Goal: Check status: Check status

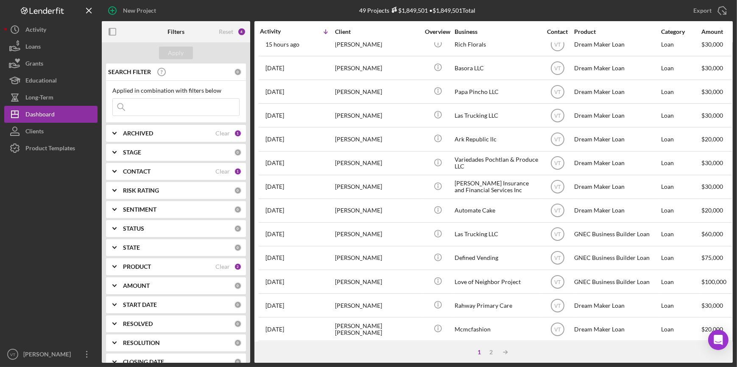
scroll to position [114, 0]
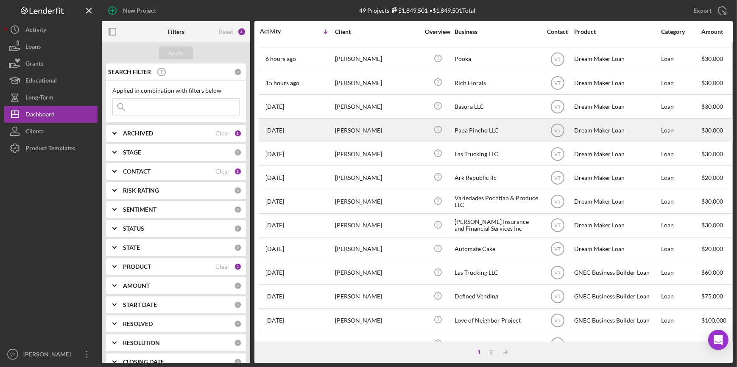
click at [335, 124] on div "[PERSON_NAME]" at bounding box center [377, 130] width 85 height 22
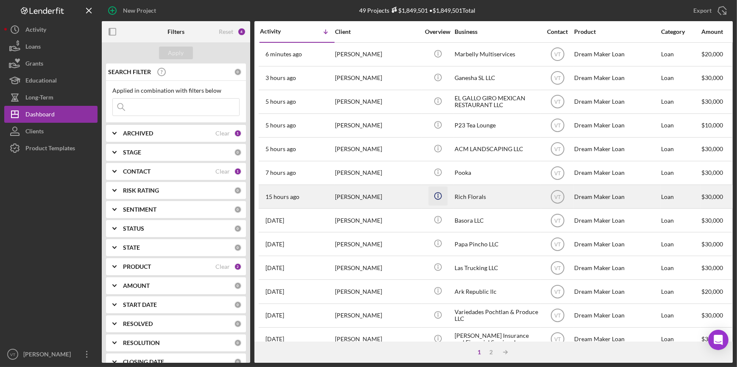
click at [429, 200] on icon "Icon/Info" at bounding box center [437, 196] width 19 height 19
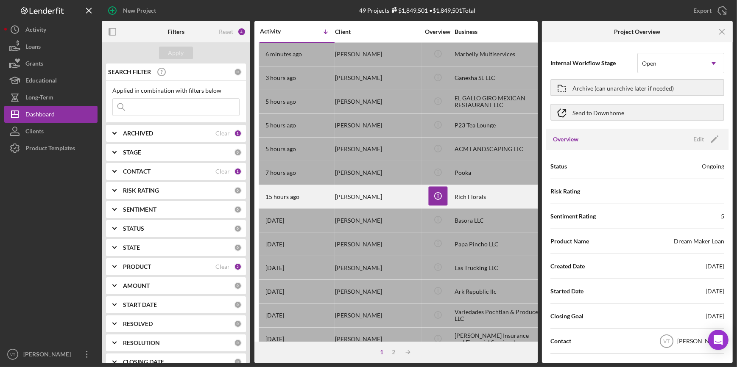
click at [363, 200] on div "[PERSON_NAME]" at bounding box center [377, 197] width 85 height 22
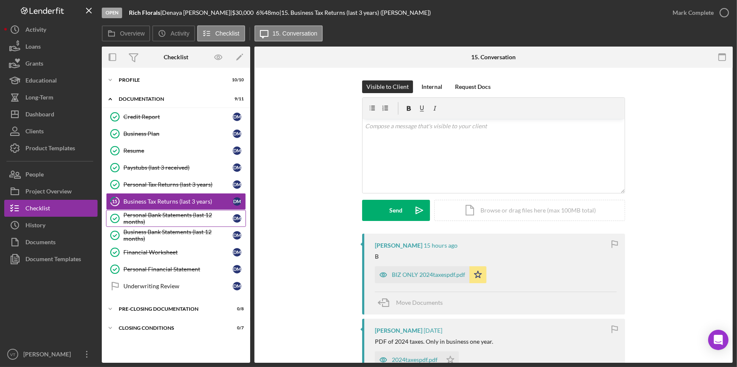
click at [157, 225] on link "Personal Bank Statements (last 12 months) Personal Bank Statements (last 12 mon…" at bounding box center [176, 218] width 140 height 17
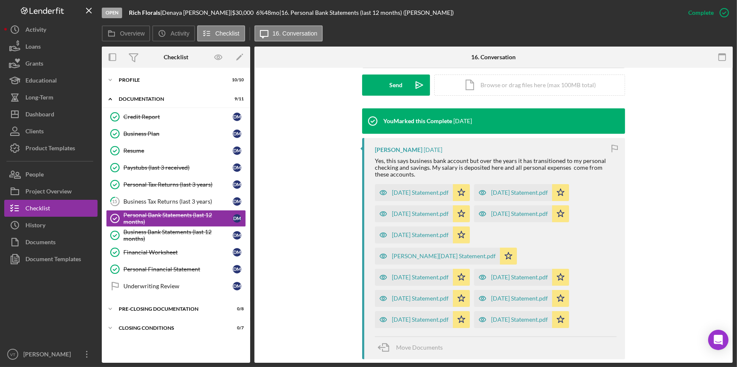
scroll to position [331, 0]
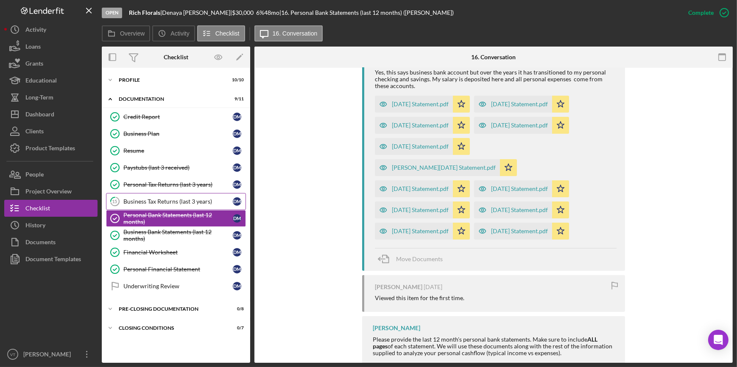
click at [162, 198] on div "Business Tax Returns (last 3 years)" at bounding box center [177, 201] width 109 height 7
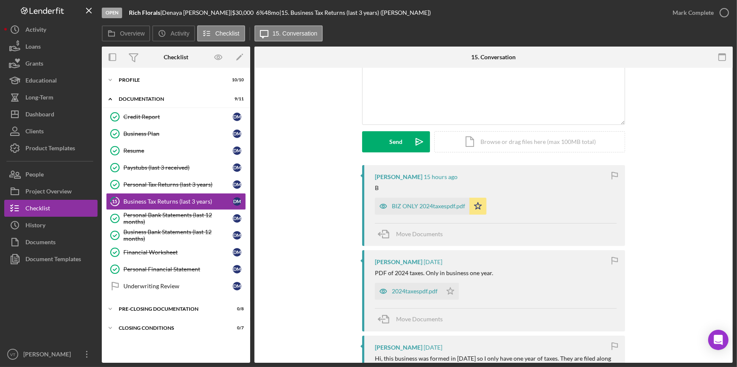
scroll to position [231, 0]
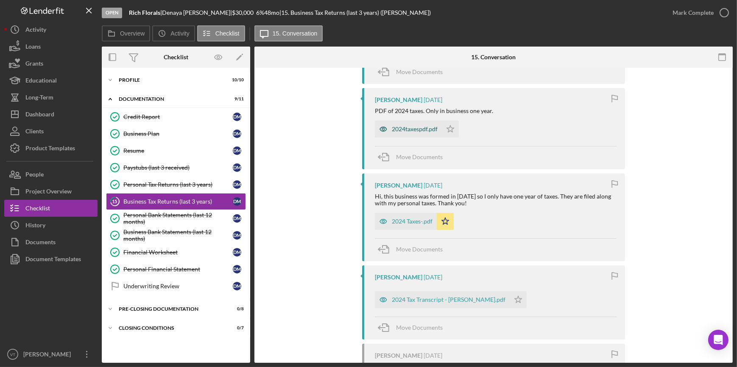
click at [406, 130] on div "2024taxespdf.pdf" at bounding box center [415, 129] width 46 height 7
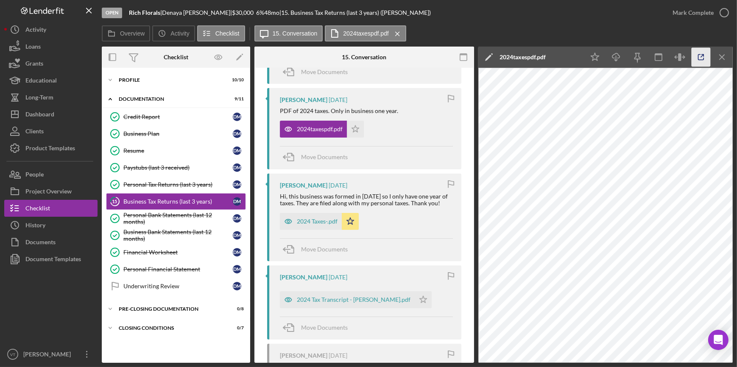
click at [697, 55] on icon "button" at bounding box center [700, 57] width 19 height 19
click at [111, 80] on polyline at bounding box center [110, 80] width 3 height 2
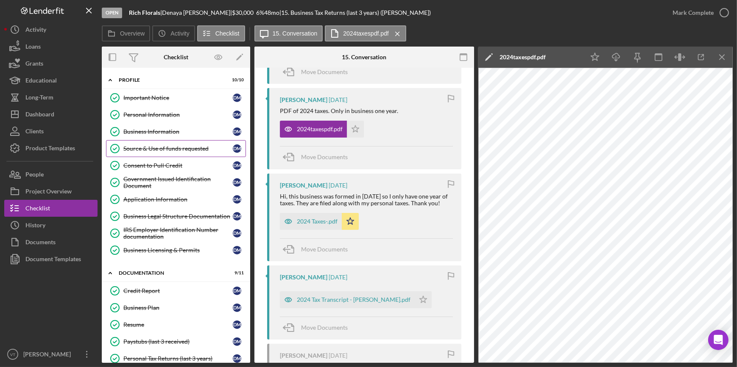
click at [147, 152] on div "Source & Use of funds requested" at bounding box center [177, 148] width 109 height 7
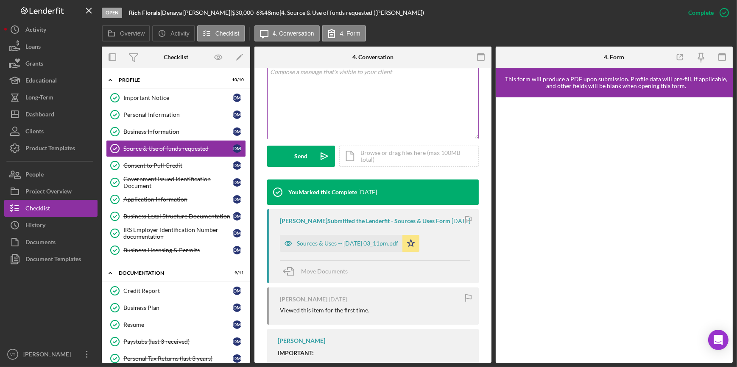
scroll to position [192, 0]
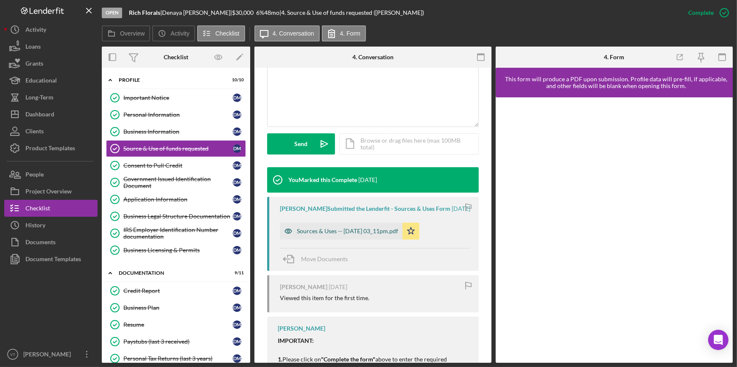
click at [316, 235] on div "Sources & Uses -- 2025-09-02 03_11pm.pdf" at bounding box center [347, 231] width 101 height 7
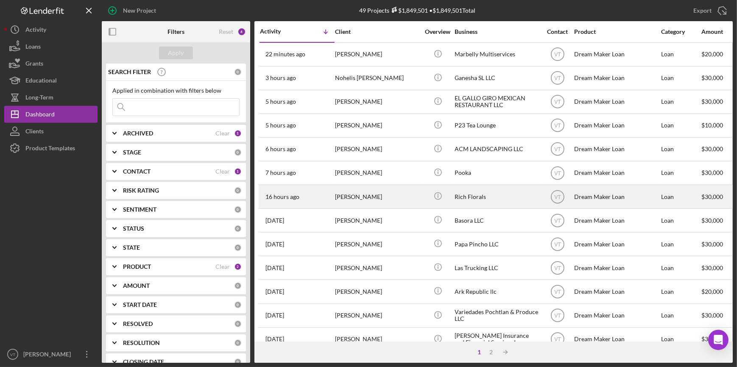
click at [403, 199] on div "[PERSON_NAME]" at bounding box center [377, 197] width 85 height 22
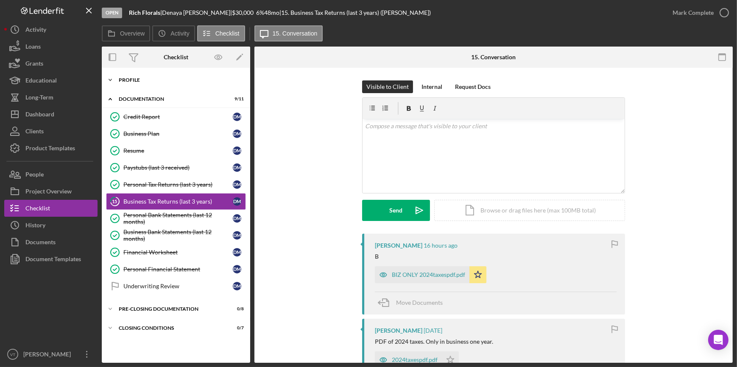
click at [111, 78] on icon "Icon/Expander" at bounding box center [110, 80] width 17 height 17
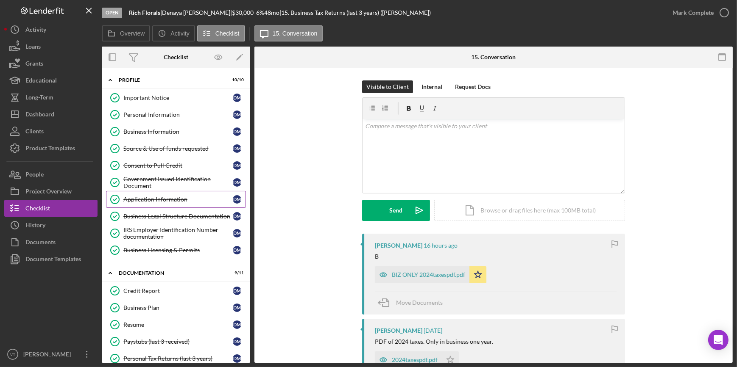
click at [155, 200] on div "Application Information" at bounding box center [177, 199] width 109 height 7
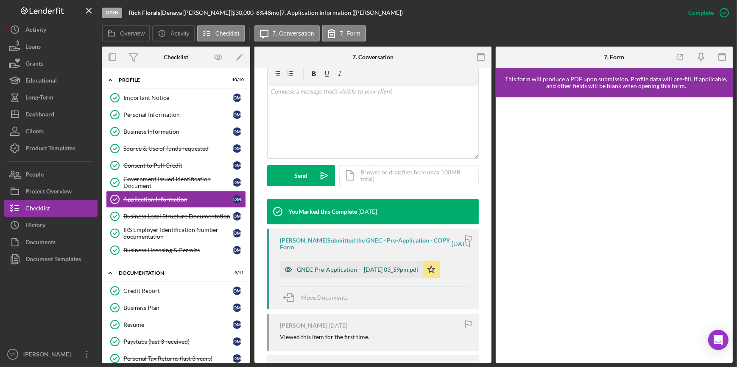
scroll to position [256, 0]
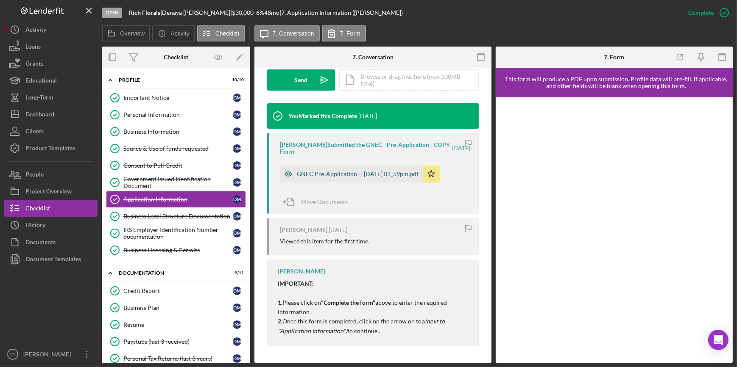
click at [337, 178] on div "GNEC Pre-Application -- 2025-09-02 03_59pm.pdf" at bounding box center [351, 174] width 143 height 17
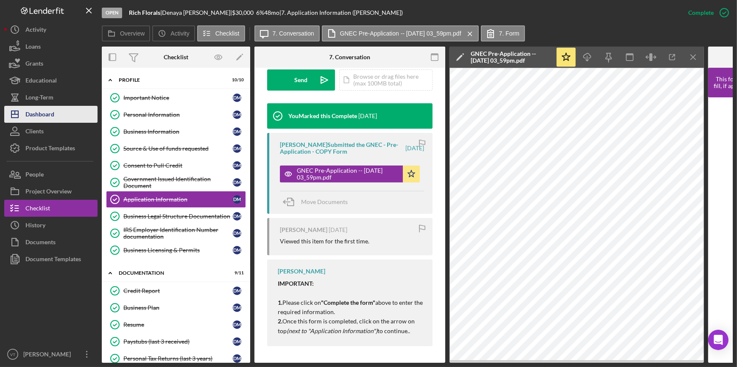
click at [67, 114] on button "Icon/Dashboard Dashboard" at bounding box center [50, 114] width 93 height 17
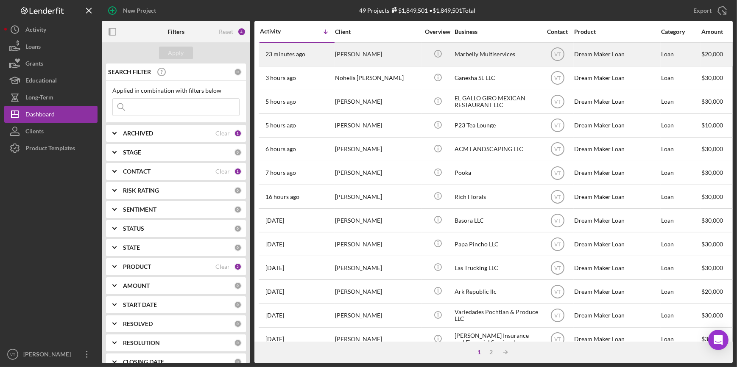
click at [324, 55] on div "23 minutes ago Marbelly Leonardo" at bounding box center [297, 54] width 74 height 22
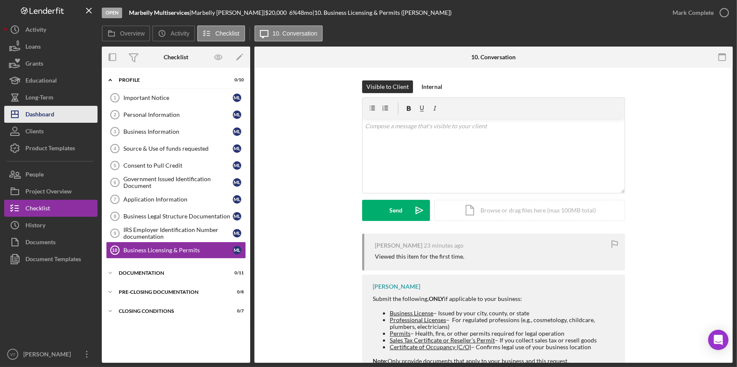
click at [48, 114] on div "Dashboard" at bounding box center [39, 115] width 29 height 19
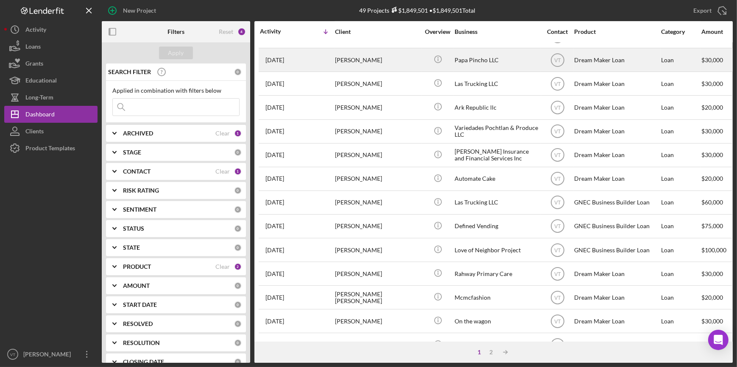
scroll to position [192, 0]
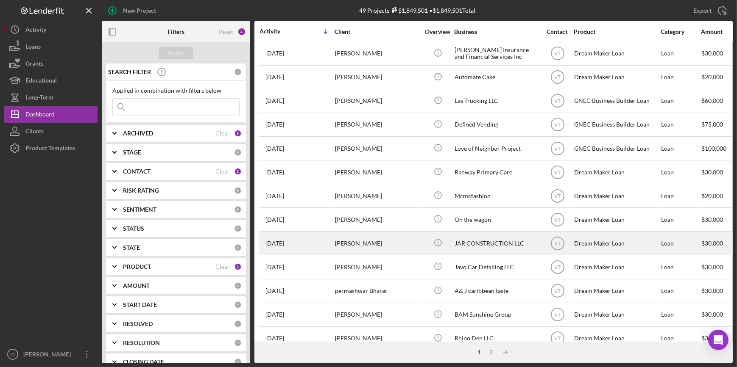
scroll to position [306, 0]
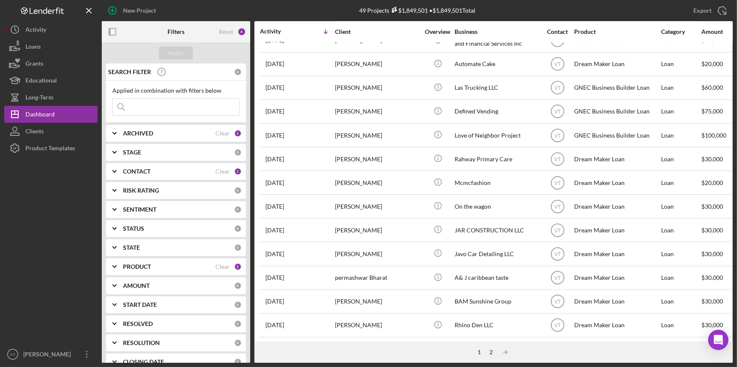
click at [491, 351] on div "2" at bounding box center [491, 352] width 12 height 7
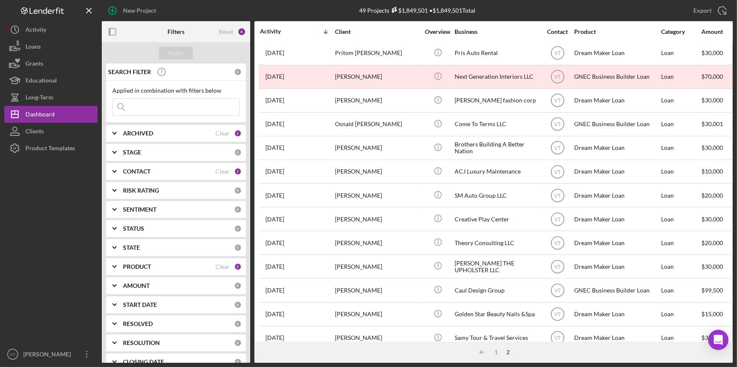
scroll to position [0, 0]
click at [497, 354] on div "1" at bounding box center [496, 352] width 12 height 7
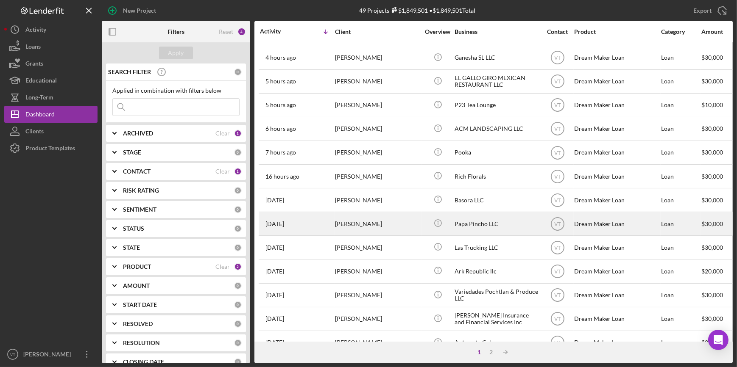
scroll to position [38, 0]
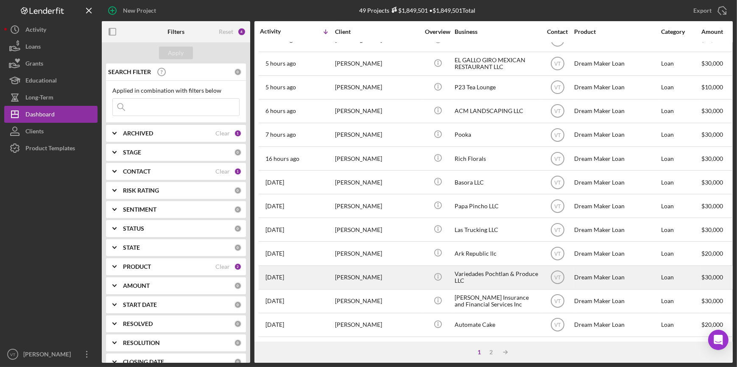
click at [388, 280] on div "[PERSON_NAME]" at bounding box center [377, 278] width 85 height 22
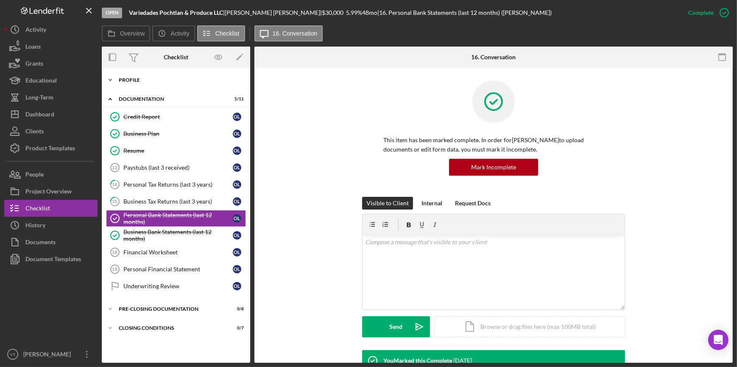
click at [113, 79] on icon "Icon/Expander" at bounding box center [110, 80] width 17 height 17
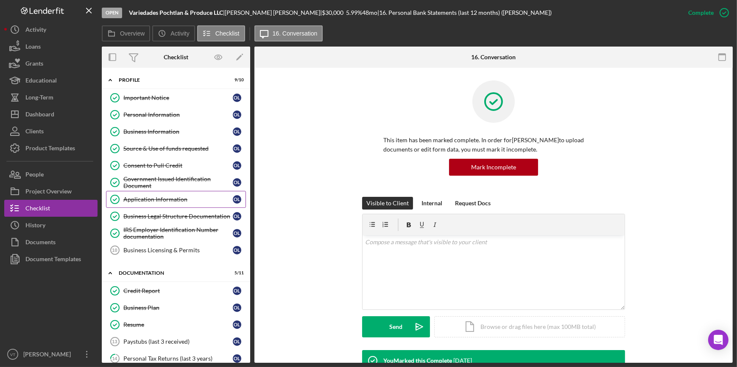
click at [161, 202] on div "Application Information" at bounding box center [177, 199] width 109 height 7
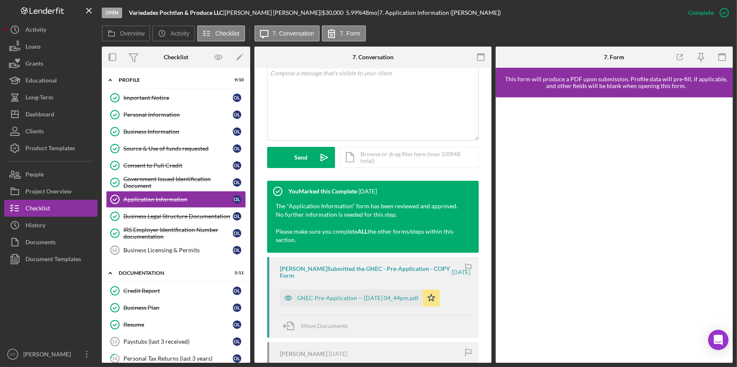
scroll to position [192, 0]
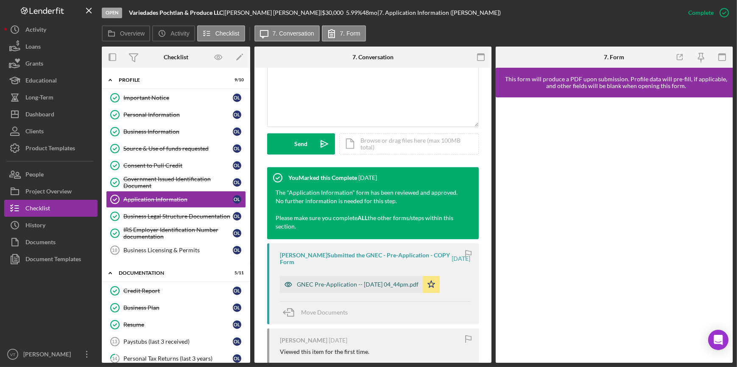
click at [304, 281] on div "GNEC Pre-Application -- [DATE] 04_44pm.pdf" at bounding box center [358, 284] width 122 height 7
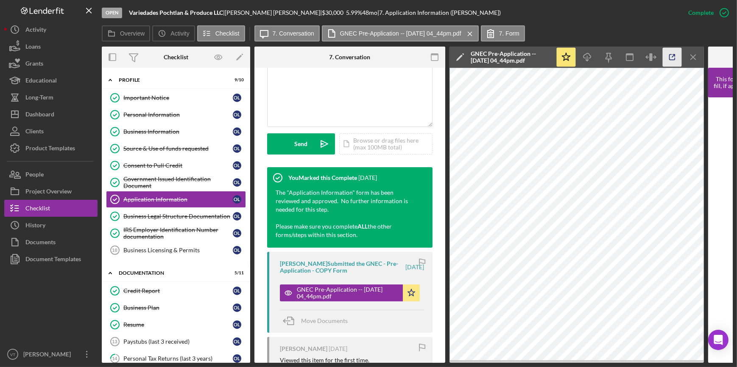
click at [673, 56] on line "button" at bounding box center [673, 56] width 3 height 3
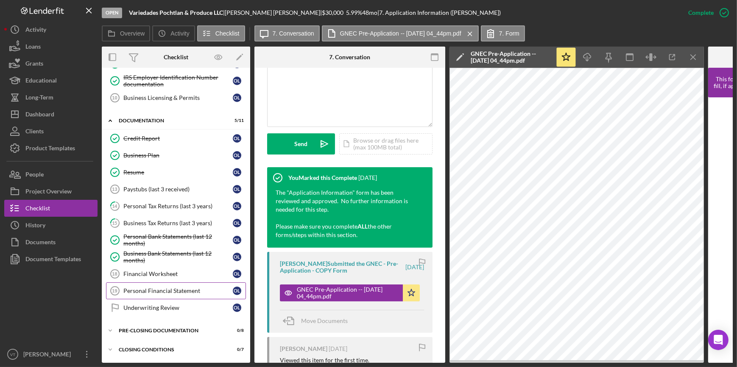
click at [148, 288] on div "Personal Financial Statement" at bounding box center [177, 291] width 109 height 7
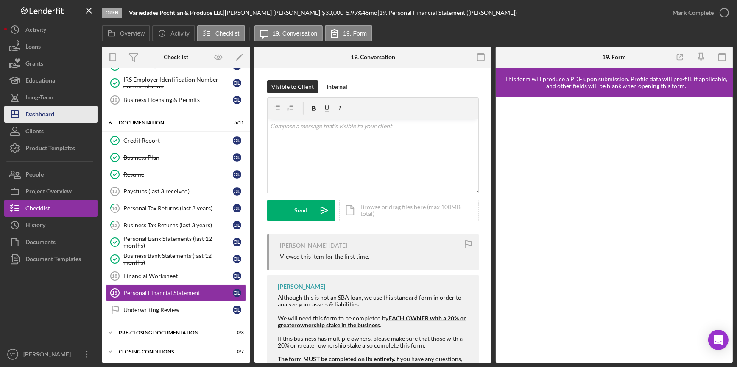
click at [86, 111] on button "Icon/Dashboard Dashboard" at bounding box center [50, 114] width 93 height 17
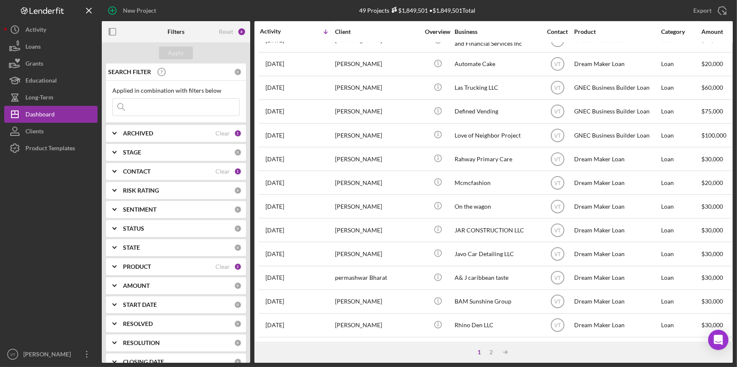
scroll to position [306, 0]
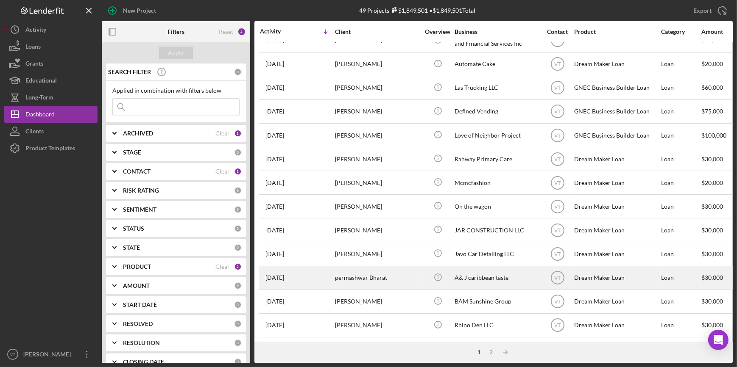
click at [411, 273] on div "permashwar Bharat" at bounding box center [377, 278] width 85 height 22
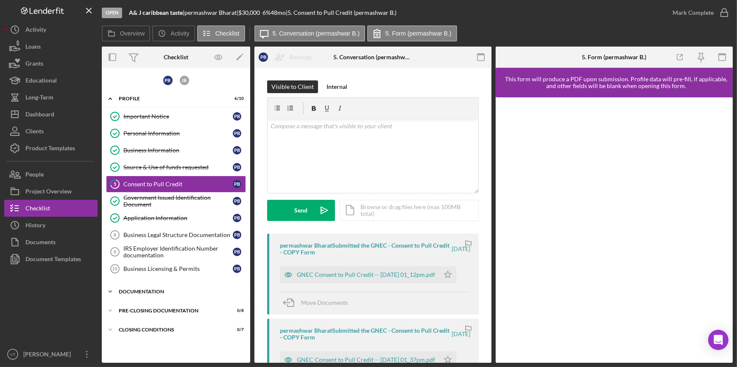
click at [114, 290] on icon "Icon/Expander" at bounding box center [110, 292] width 17 height 17
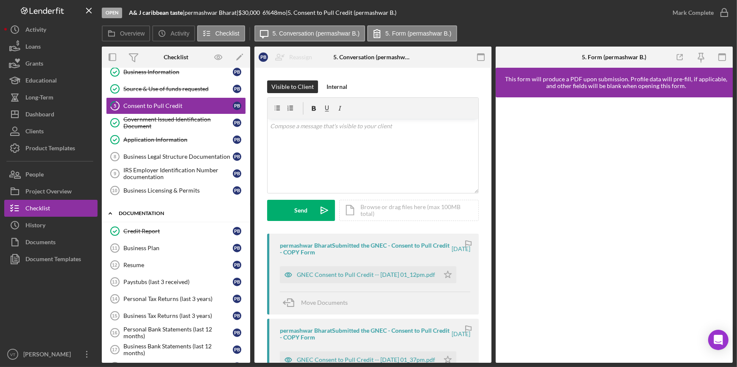
scroll to position [77, 0]
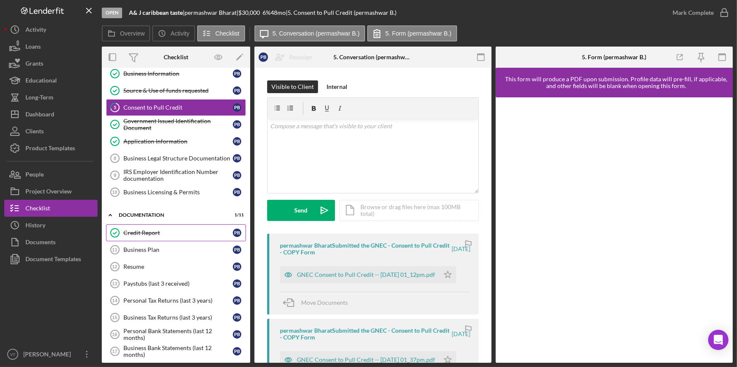
click at [137, 230] on div "Credit Report" at bounding box center [177, 233] width 109 height 7
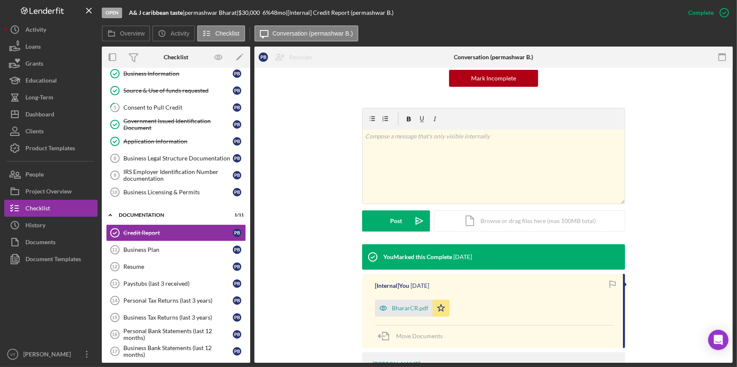
scroll to position [115, 0]
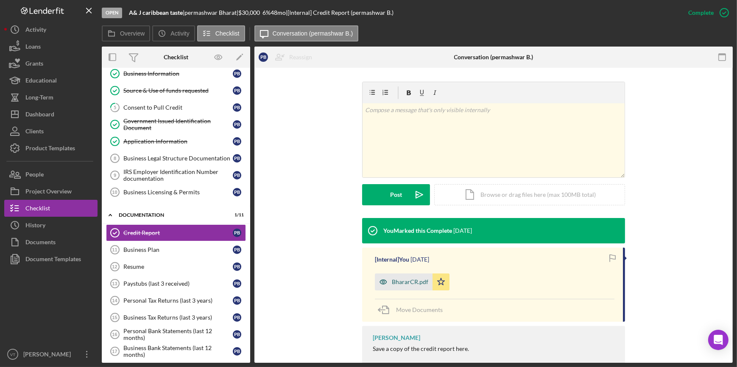
click at [404, 283] on div "BhararCR.pdf" at bounding box center [410, 282] width 36 height 7
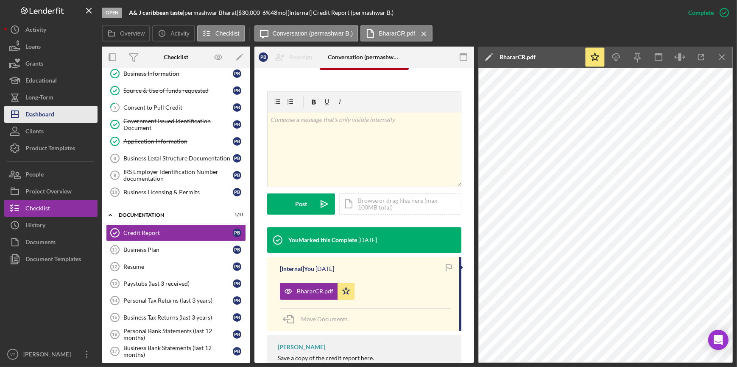
click at [78, 119] on button "Icon/Dashboard Dashboard" at bounding box center [50, 114] width 93 height 17
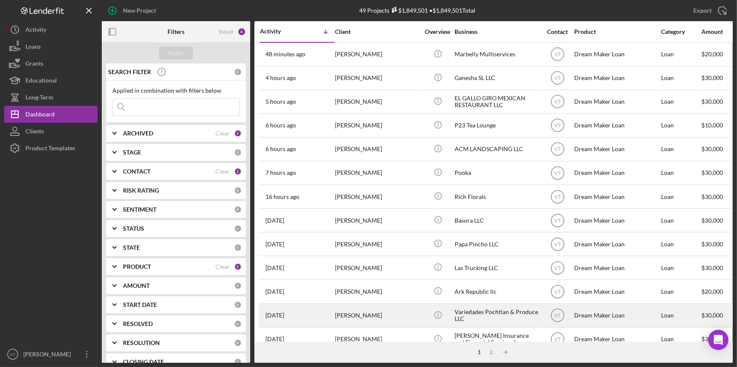
click at [425, 312] on div "Icon/Info" at bounding box center [438, 316] width 32 height 22
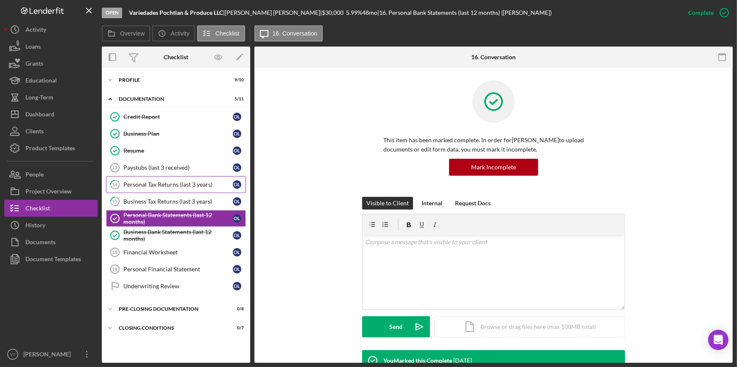
click at [139, 178] on link "14 Personal Tax Returns (last 3 years) O L" at bounding box center [176, 184] width 140 height 17
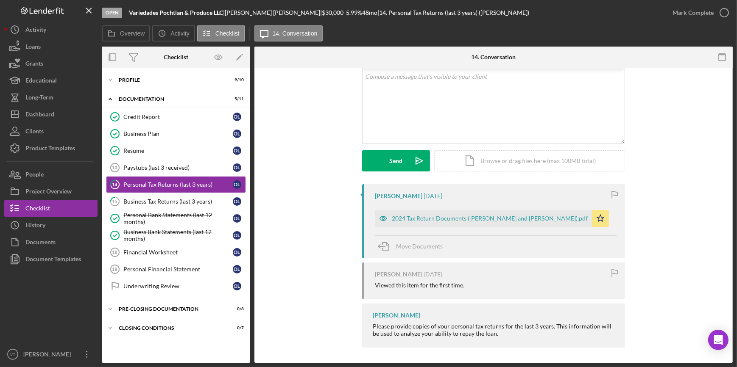
scroll to position [51, 0]
click at [450, 220] on div "2024 Tax Return Documents (LAZO GARCIA OLGA and JULIO HERRERA).pdf" at bounding box center [490, 217] width 196 height 7
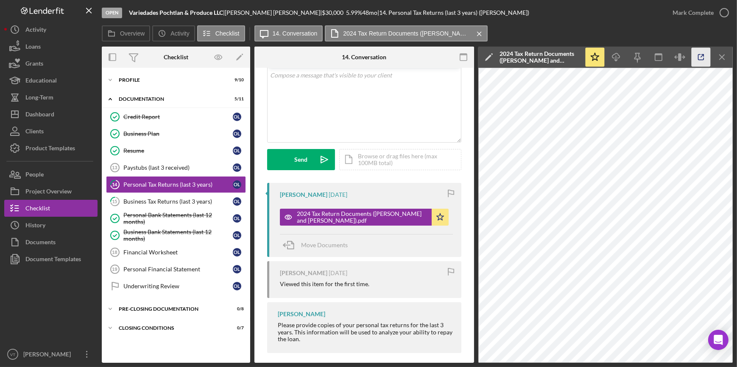
click at [704, 57] on icon "button" at bounding box center [700, 57] width 19 height 19
click at [55, 112] on button "Icon/Dashboard Dashboard" at bounding box center [50, 114] width 93 height 17
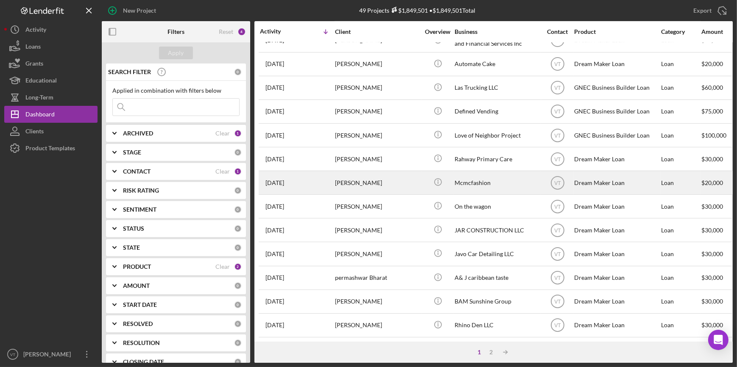
scroll to position [306, 0]
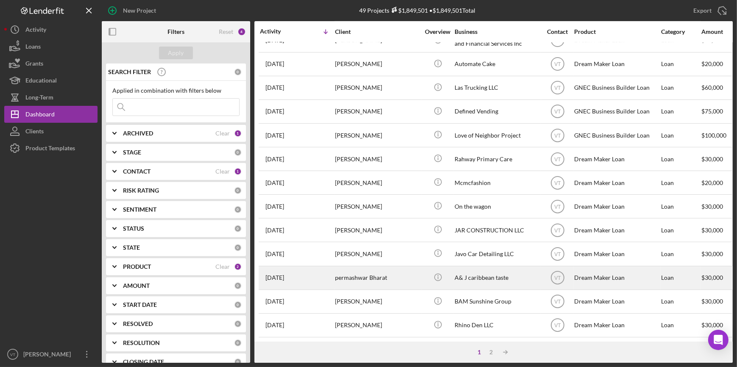
click at [396, 273] on div "permashwar Bharat" at bounding box center [377, 278] width 85 height 22
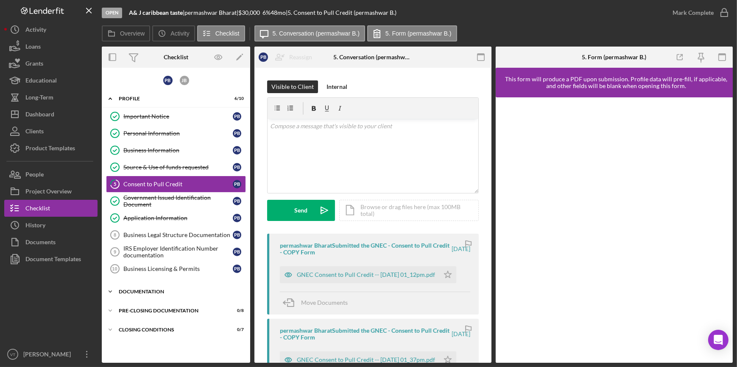
click at [107, 289] on icon "Icon/Expander" at bounding box center [110, 292] width 17 height 17
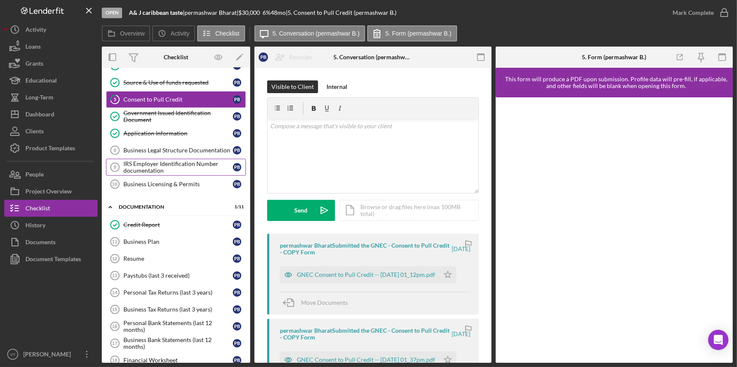
scroll to position [115, 0]
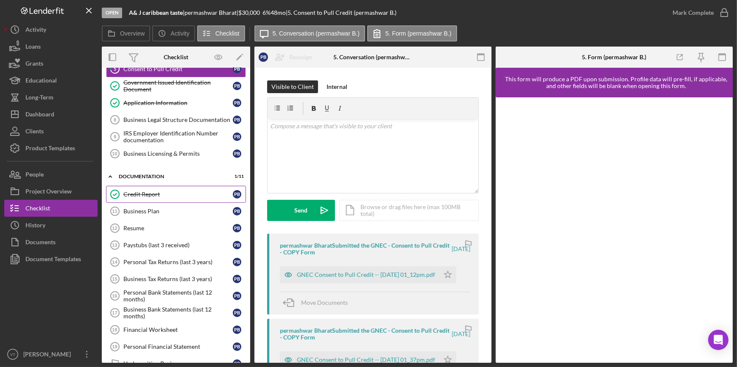
click at [128, 189] on link "Credit Report Credit Report p B" at bounding box center [176, 194] width 140 height 17
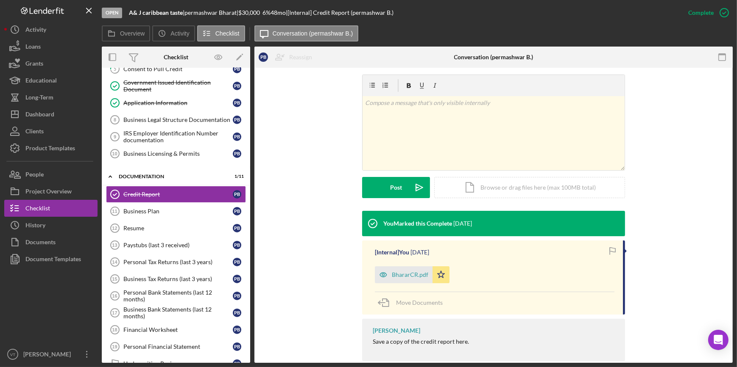
scroll to position [137, 0]
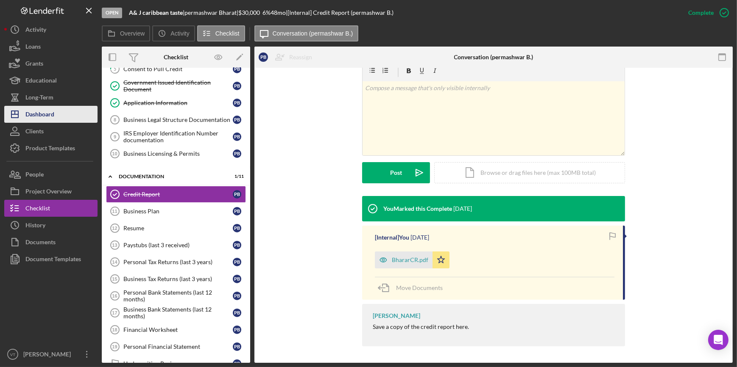
click at [70, 111] on button "Icon/Dashboard Dashboard" at bounding box center [50, 114] width 93 height 17
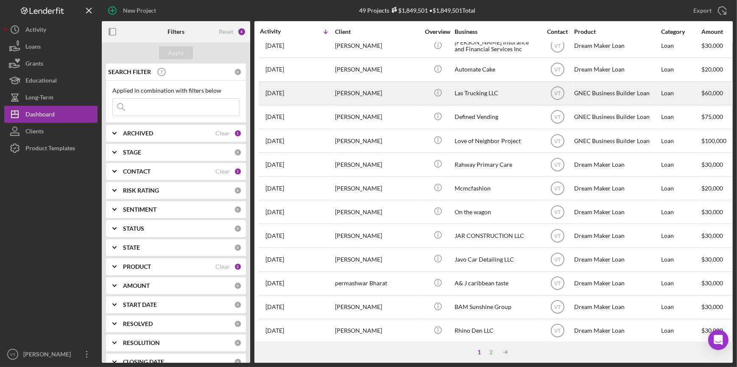
scroll to position [306, 0]
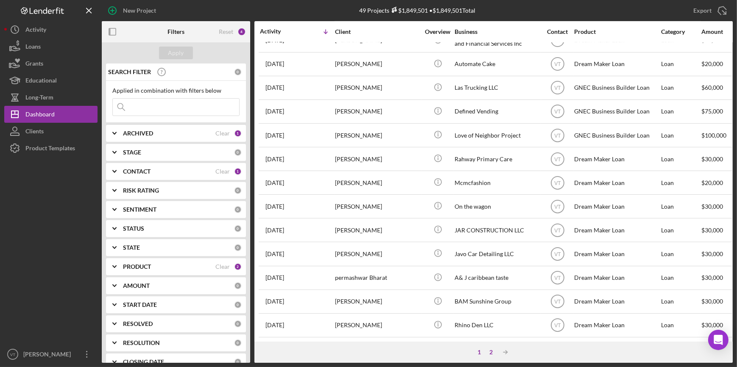
click at [489, 350] on div "2" at bounding box center [491, 352] width 12 height 7
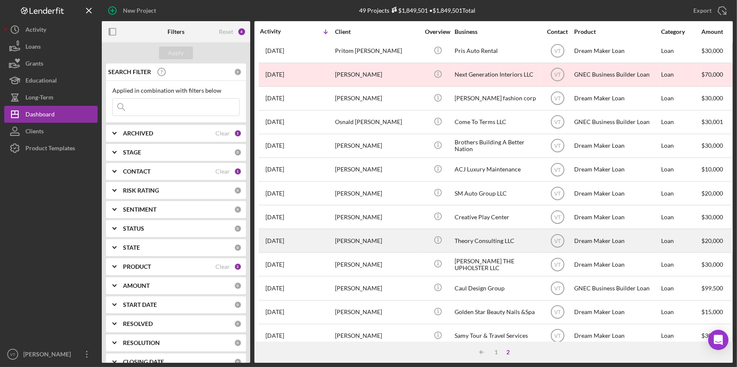
scroll to position [0, 0]
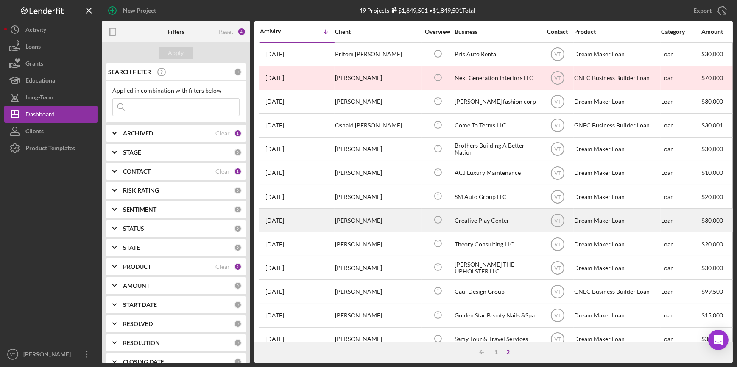
click at [357, 221] on div "Arelis Castro" at bounding box center [377, 220] width 85 height 22
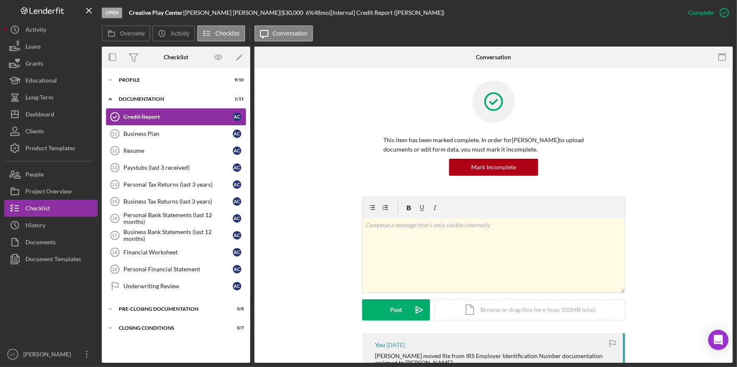
click at [131, 121] on link "Credit Report Credit Report A C" at bounding box center [176, 117] width 140 height 17
click at [165, 115] on div "Credit Report" at bounding box center [177, 117] width 109 height 7
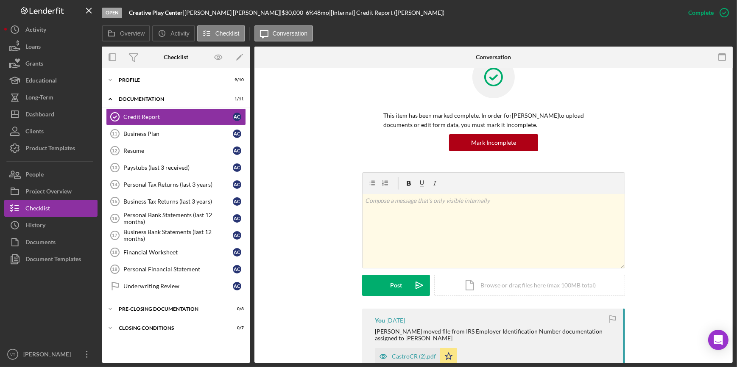
scroll to position [192, 0]
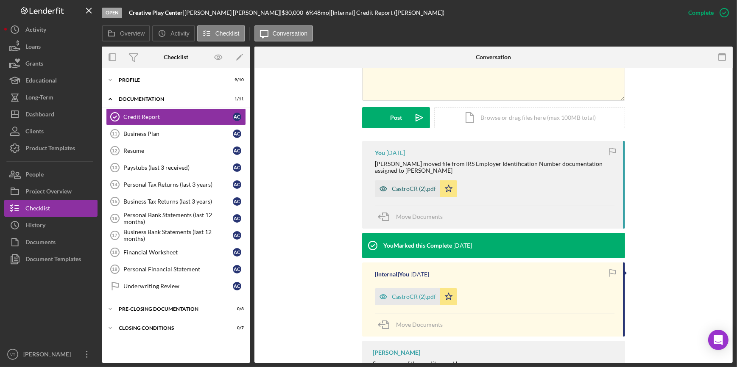
click at [409, 189] on div "CastroCR (2).pdf" at bounding box center [414, 189] width 44 height 7
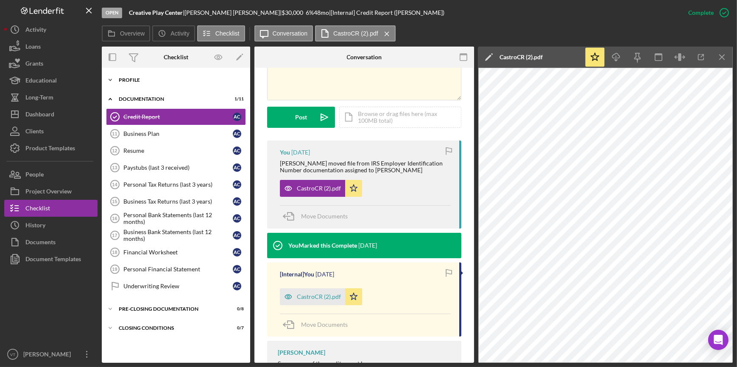
click at [123, 79] on div "Profile" at bounding box center [179, 80] width 121 height 5
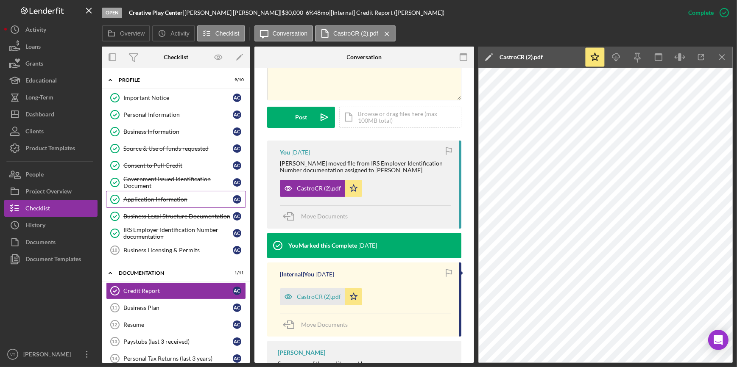
click at [159, 198] on div "Application Information" at bounding box center [177, 199] width 109 height 7
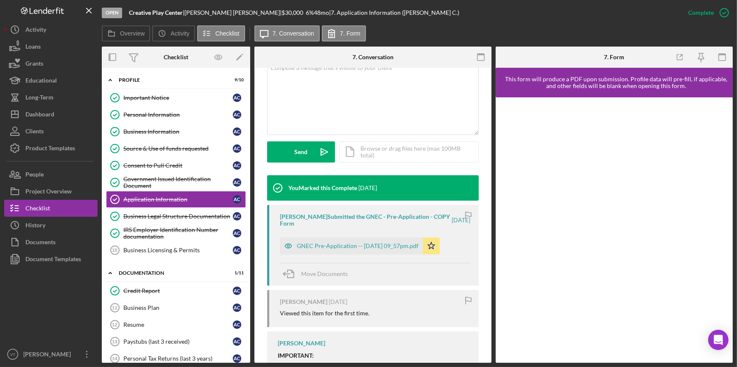
scroll to position [192, 0]
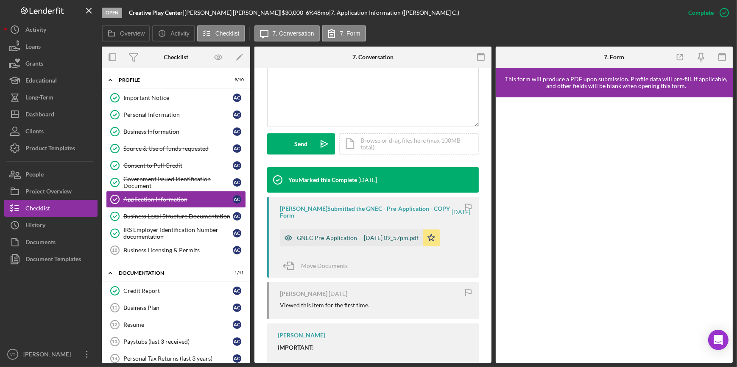
click at [341, 242] on div "GNEC Pre-Application -- 2025-08-14 09_57pm.pdf" at bounding box center [351, 238] width 143 height 17
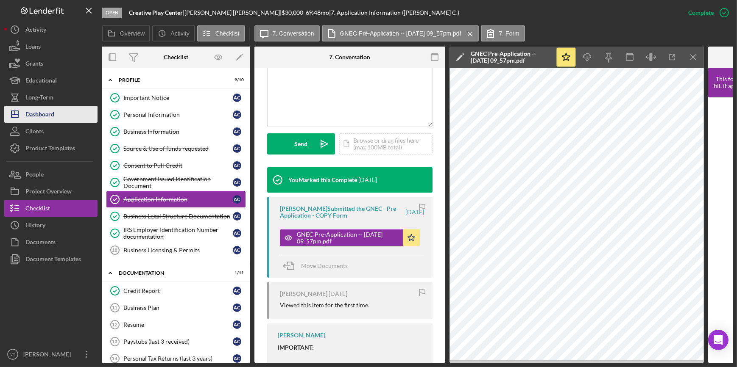
click at [67, 114] on button "Icon/Dashboard Dashboard" at bounding box center [50, 114] width 93 height 17
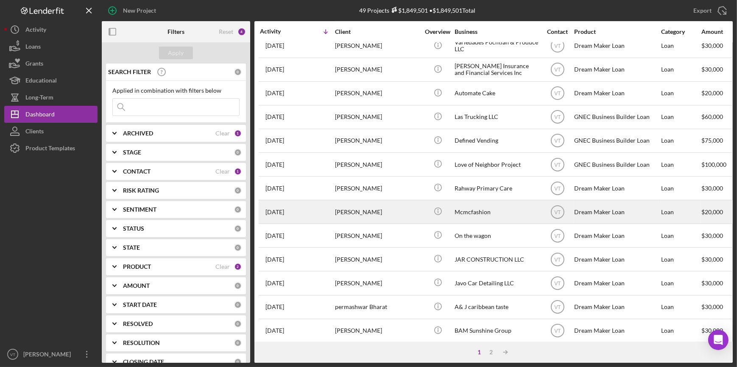
scroll to position [306, 0]
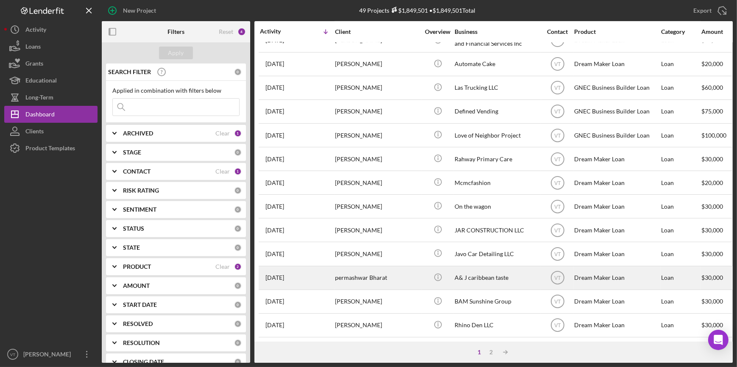
click at [376, 276] on div "permashwar Bharat" at bounding box center [377, 278] width 85 height 22
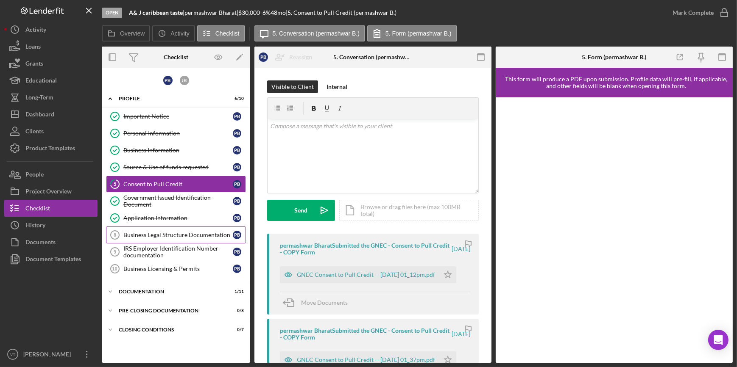
click at [170, 235] on div "Business Legal Structure Documentation" at bounding box center [177, 235] width 109 height 7
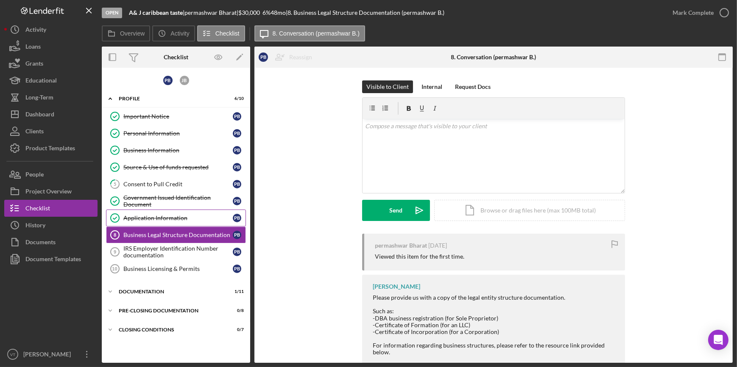
click at [150, 216] on div "Application Information" at bounding box center [177, 218] width 109 height 7
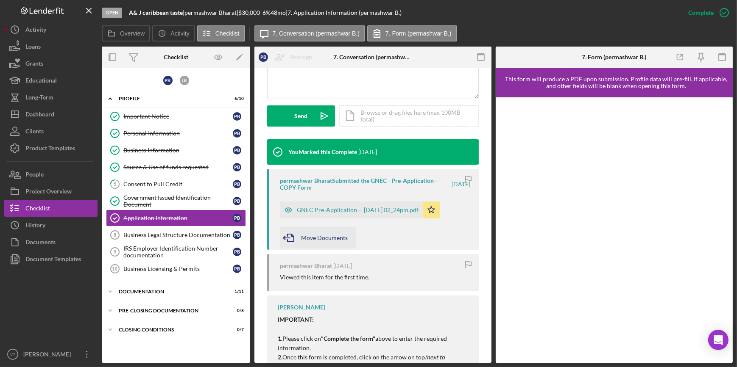
scroll to position [231, 0]
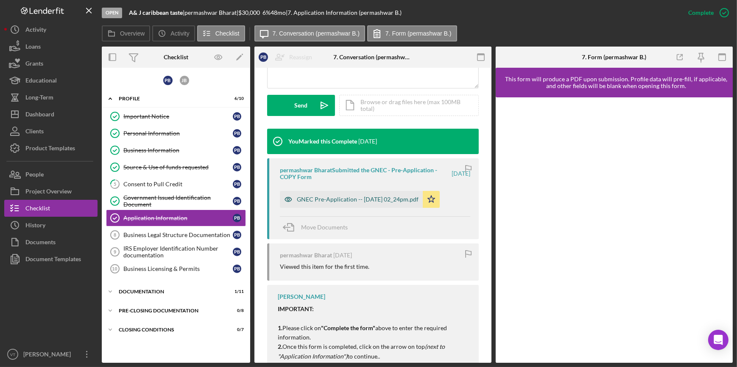
click at [334, 201] on div "GNEC Pre-Application -- 2025-08-20 02_24pm.pdf" at bounding box center [358, 199] width 122 height 7
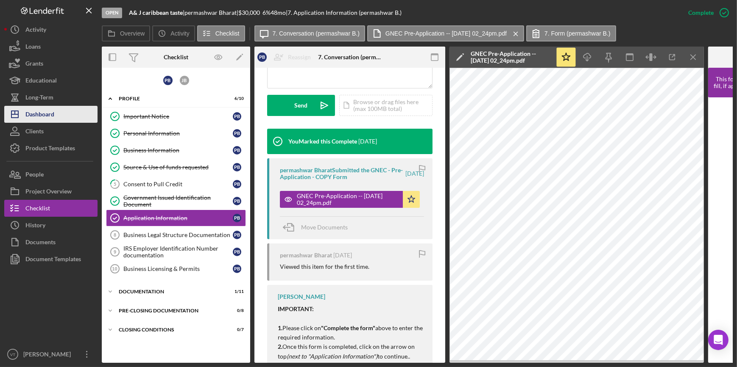
click at [47, 119] on div "Dashboard" at bounding box center [39, 115] width 29 height 19
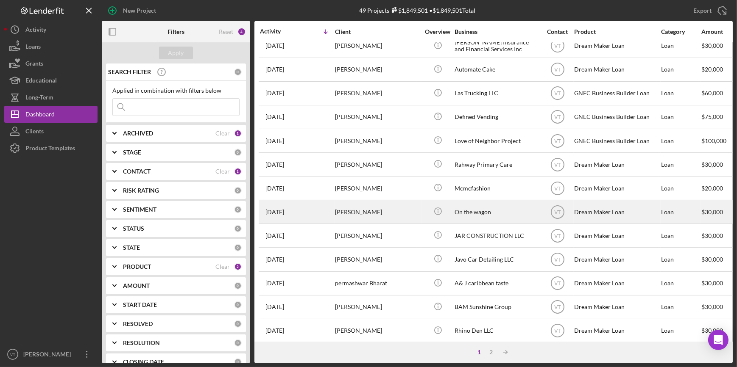
scroll to position [306, 0]
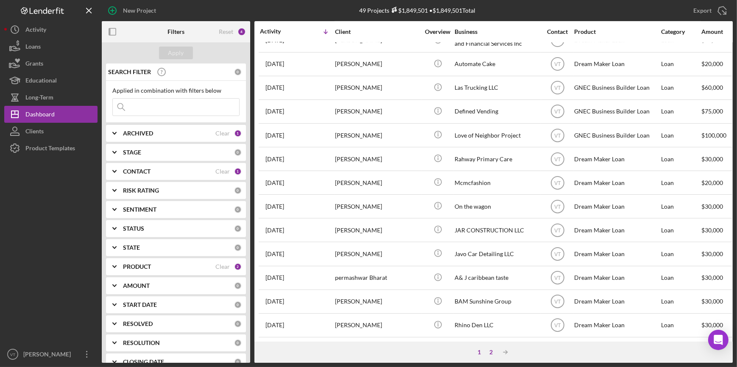
click at [491, 352] on div "2" at bounding box center [491, 352] width 12 height 7
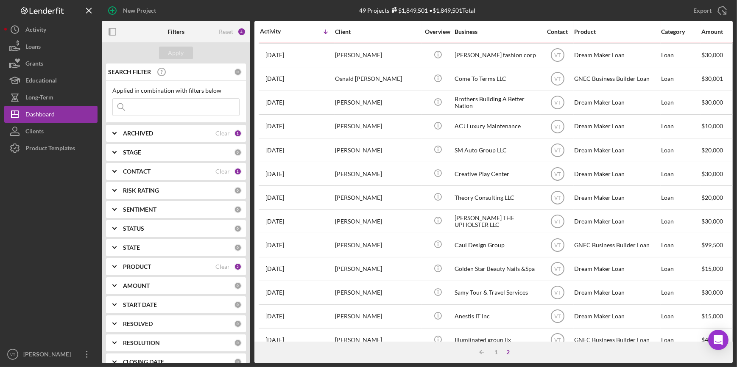
scroll to position [0, 0]
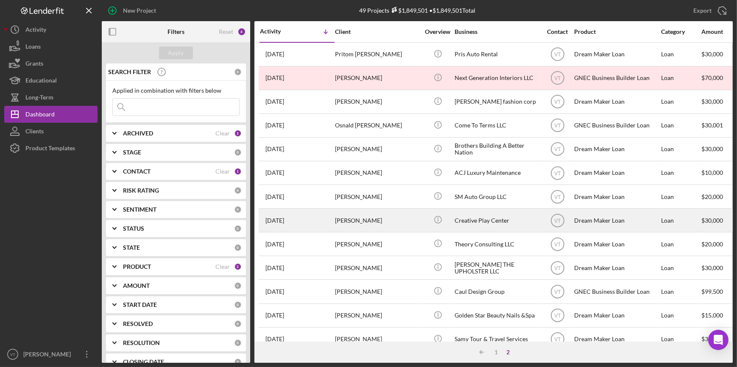
click at [418, 227] on div "Arelis Castro" at bounding box center [377, 220] width 85 height 22
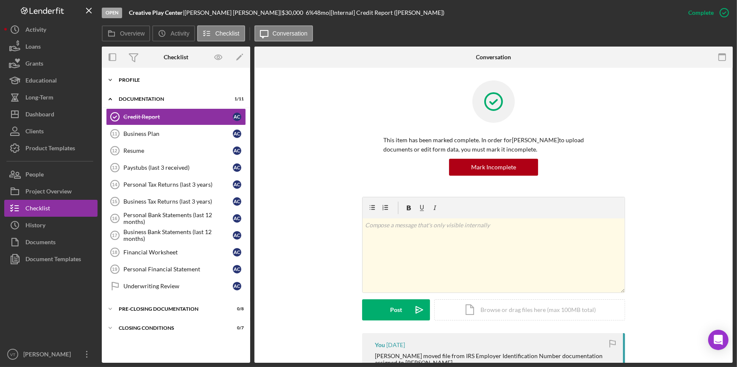
click at [111, 81] on icon "Icon/Expander" at bounding box center [110, 80] width 17 height 17
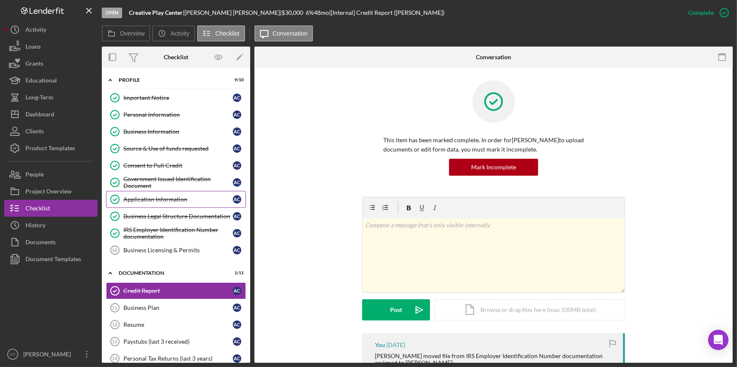
click at [187, 199] on div "Application Information" at bounding box center [177, 199] width 109 height 7
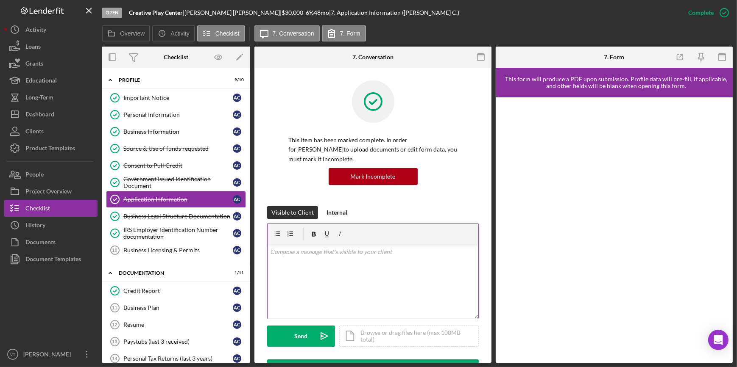
scroll to position [192, 0]
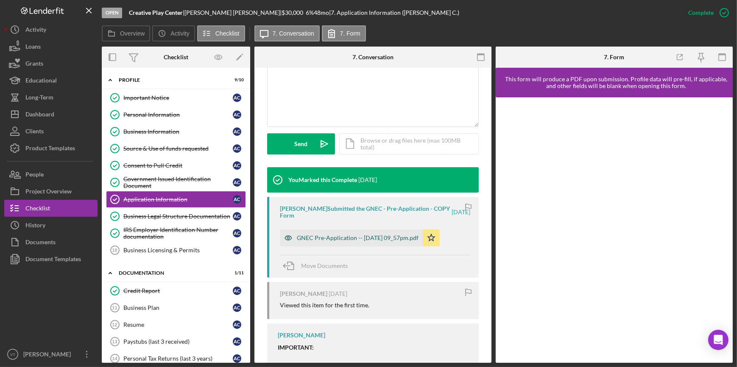
click at [312, 237] on div "GNEC Pre-Application -- 2025-08-14 09_57pm.pdf" at bounding box center [358, 238] width 122 height 7
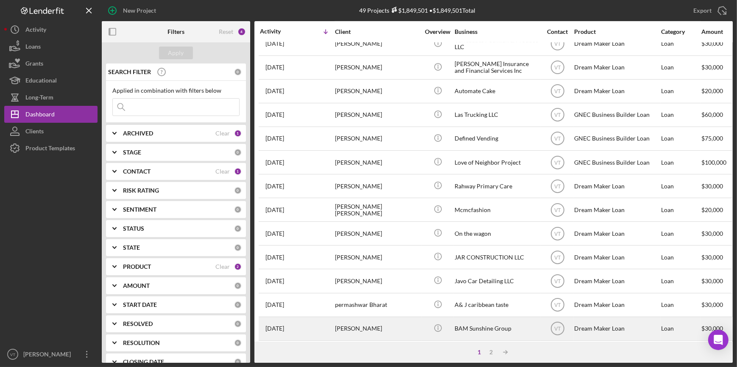
scroll to position [268, 0]
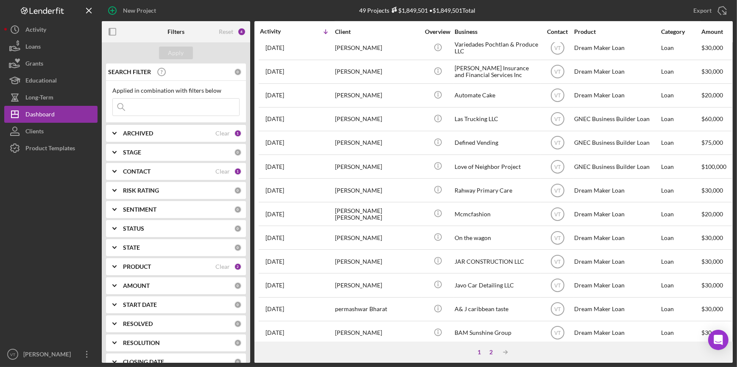
click at [493, 353] on div "2" at bounding box center [491, 352] width 12 height 7
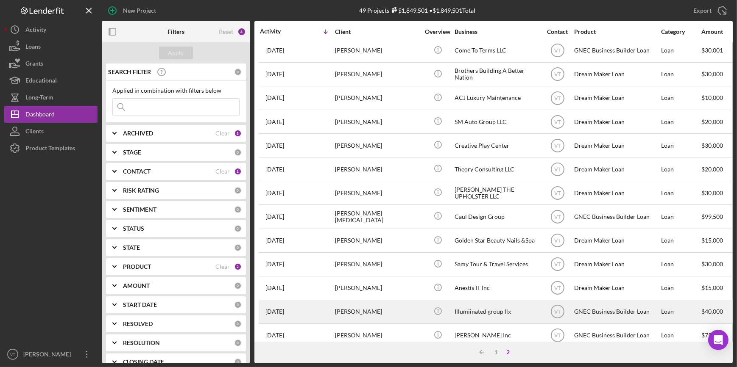
scroll to position [0, 0]
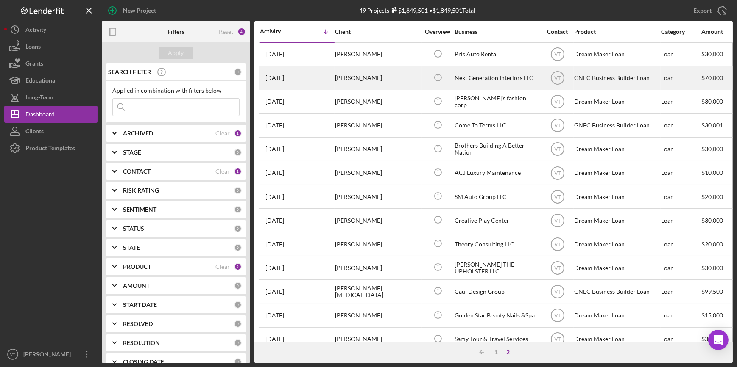
click at [390, 74] on div "[PERSON_NAME]" at bounding box center [377, 78] width 85 height 22
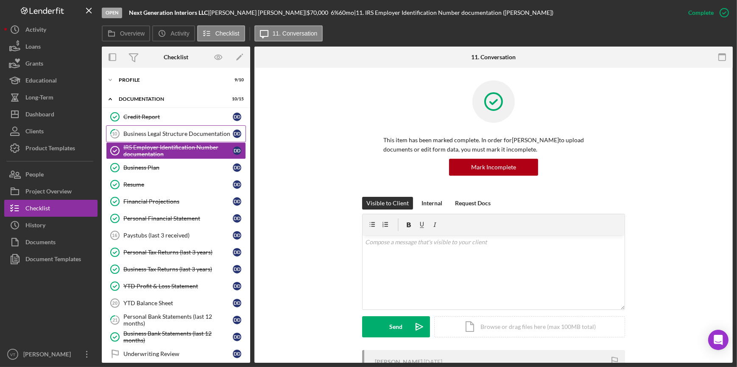
click at [136, 136] on div "Business Legal Structure Documentation" at bounding box center [177, 134] width 109 height 7
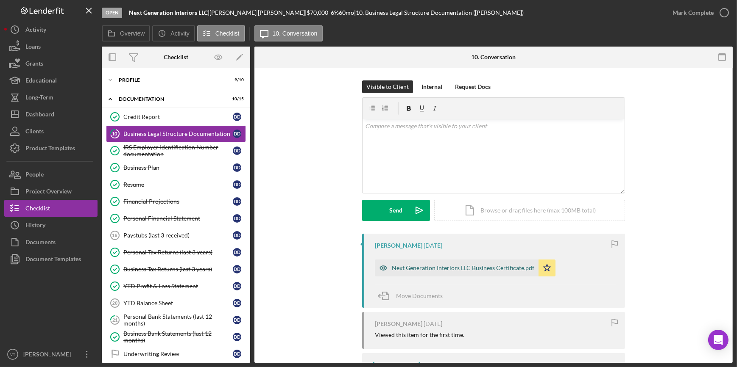
click at [422, 272] on div "Next Generation Interiors LLC Business Certificate.pdf" at bounding box center [457, 268] width 164 height 17
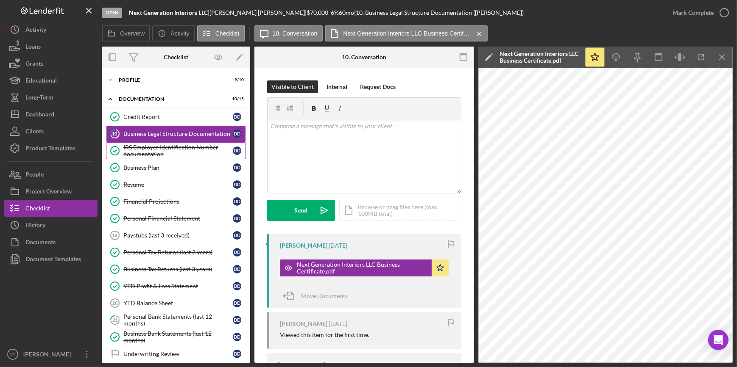
click at [141, 146] on div "IRS Employer Identification Number documentation" at bounding box center [177, 151] width 109 height 14
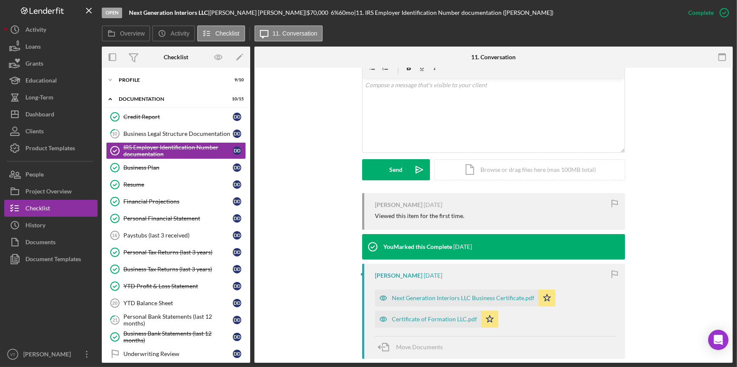
scroll to position [192, 0]
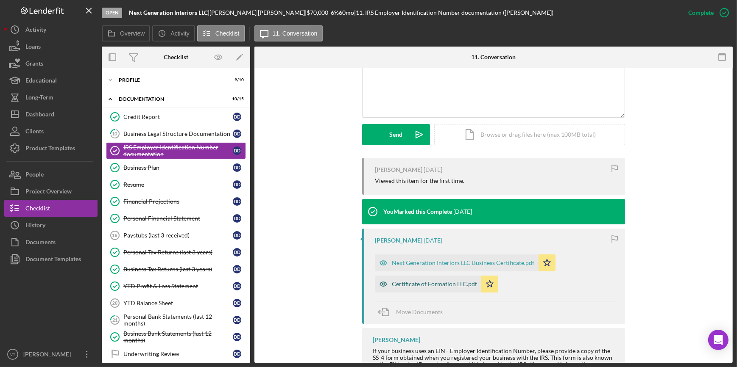
click at [436, 282] on div "Certificate of Formation LLC.pdf" at bounding box center [434, 284] width 85 height 7
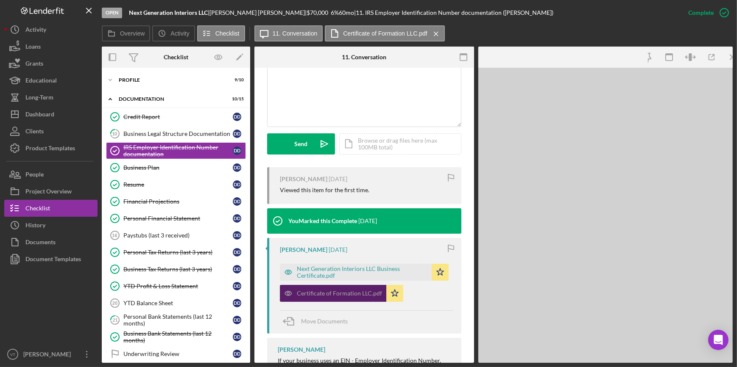
scroll to position [202, 0]
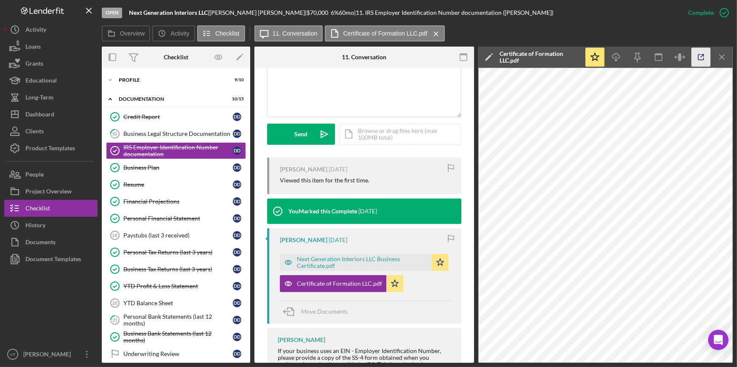
click at [701, 57] on icon "button" at bounding box center [700, 57] width 19 height 19
